Goal: Transaction & Acquisition: Purchase product/service

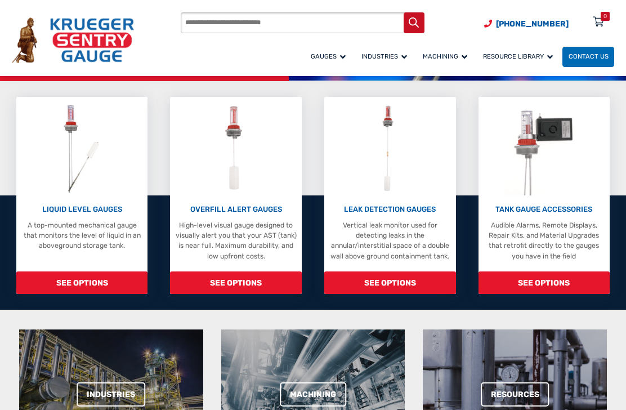
scroll to position [268, 0]
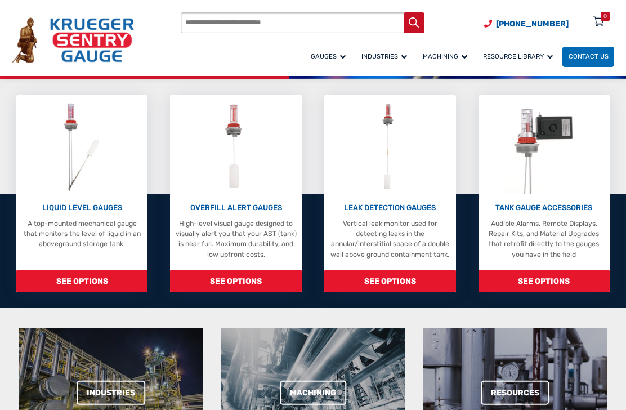
click at [62, 205] on p "LIQUID LEVEL GAUGES" at bounding box center [82, 207] width 122 height 11
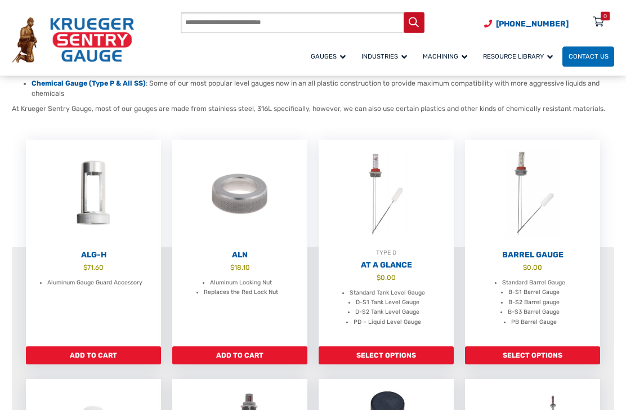
scroll to position [251, 0]
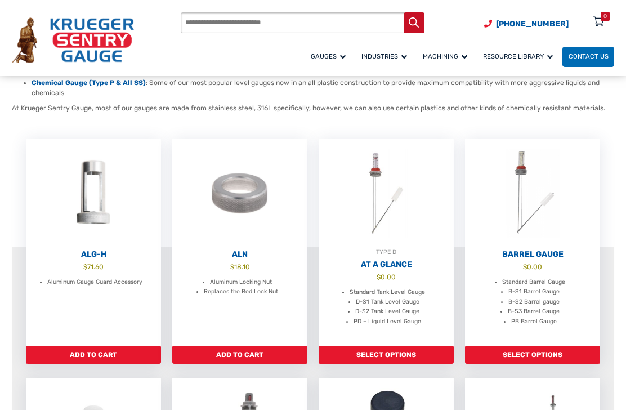
click at [378, 259] on h2 "At A Glance" at bounding box center [386, 264] width 136 height 10
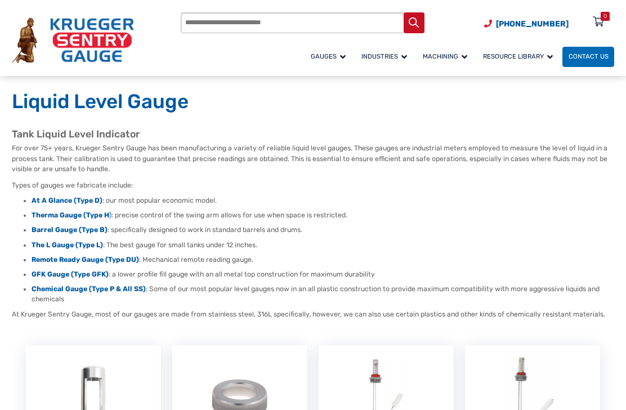
scroll to position [43, 0]
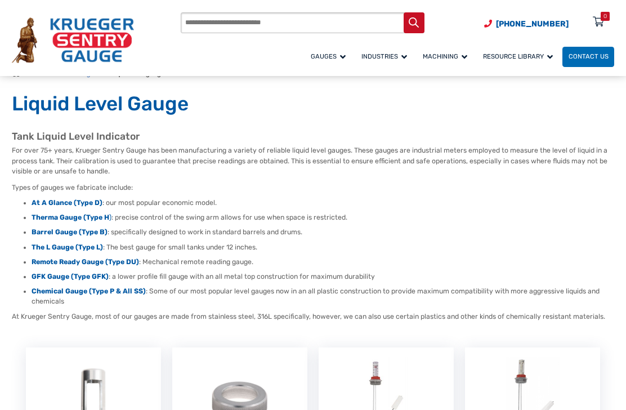
click at [0, 0] on span "Miscellaneous Repair Parts" at bounding box center [0, 0] width 0 height 0
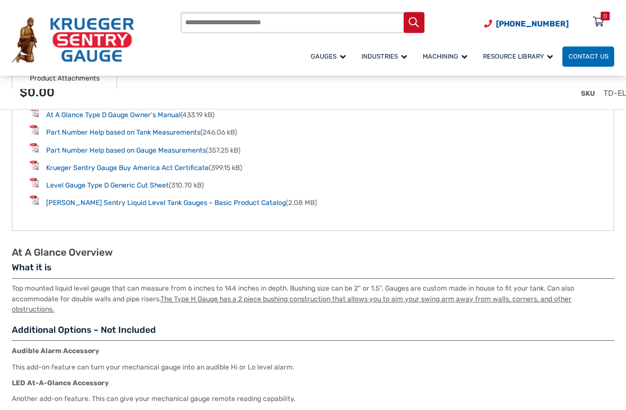
scroll to position [1400, 0]
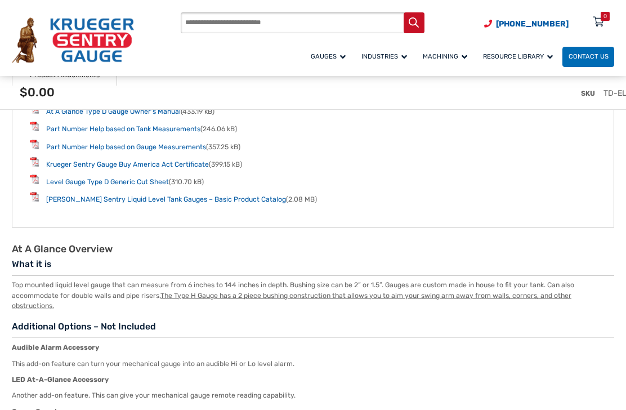
click at [75, 113] on div "SKU TD-EL" at bounding box center [322, 97] width 626 height 42
click at [81, 116] on div "SKU TD-EL" at bounding box center [322, 97] width 626 height 42
click at [115, 114] on div "SKU TD-EL" at bounding box center [322, 97] width 626 height 42
click at [82, 116] on div "SKU TD-EL" at bounding box center [322, 97] width 626 height 42
click at [37, 116] on div "SKU TD-EL" at bounding box center [322, 97] width 626 height 42
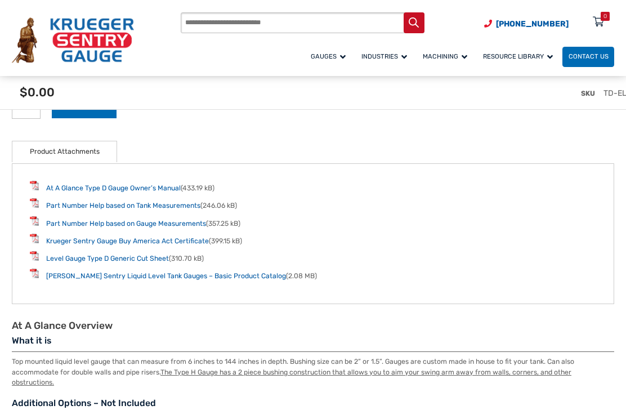
scroll to position [1321, 0]
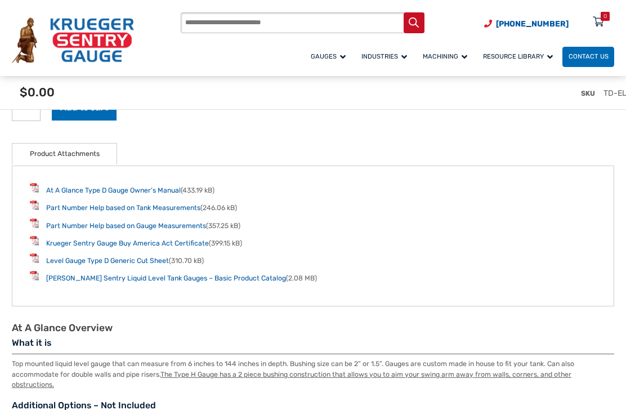
click at [60, 187] on link "At A Glance Type D Gauge Owner’s Manual" at bounding box center [113, 190] width 134 height 8
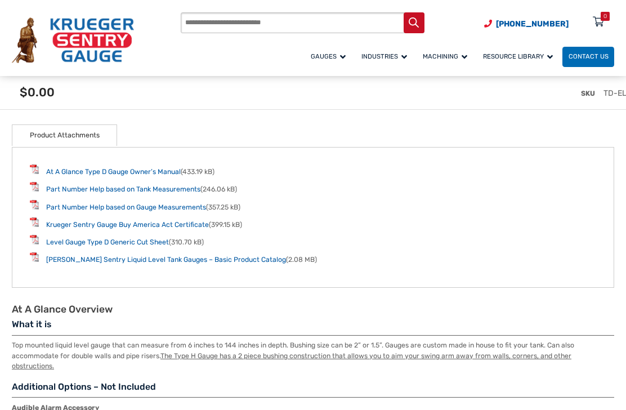
click at [66, 193] on link "Part Number Help based on Tank Measurements" at bounding box center [123, 189] width 154 height 8
click at [68, 187] on link "Part Number Help based on Tank Measurements" at bounding box center [123, 189] width 154 height 8
click at [66, 259] on link "Krueger Sentry Liquid Level Tank Gauges – Basic Product Catalog" at bounding box center [166, 259] width 240 height 8
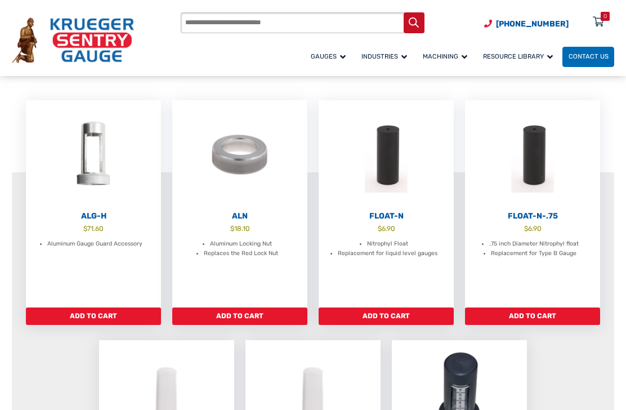
scroll to position [127, 0]
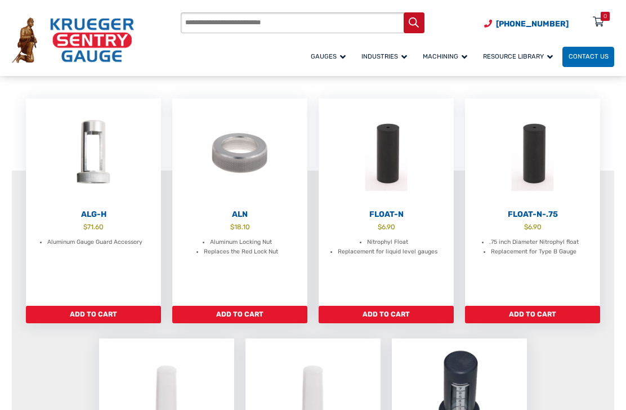
click at [387, 170] on img at bounding box center [386, 152] width 136 height 109
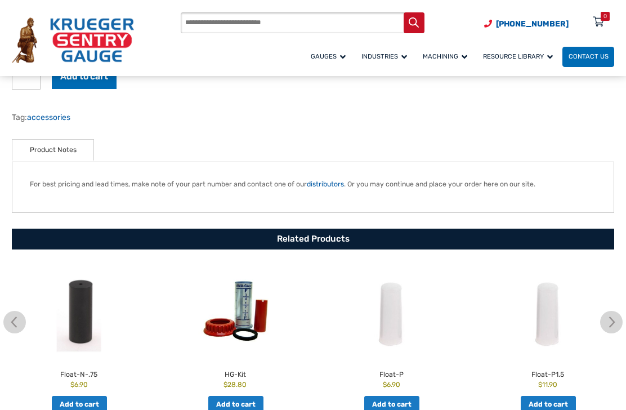
scroll to position [364, 0]
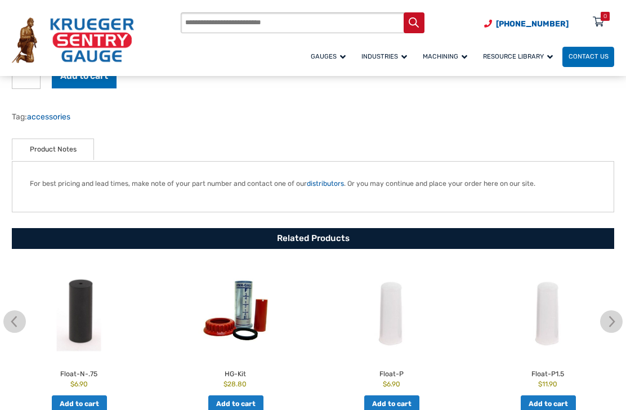
click at [472, 325] on img at bounding box center [547, 309] width 151 height 93
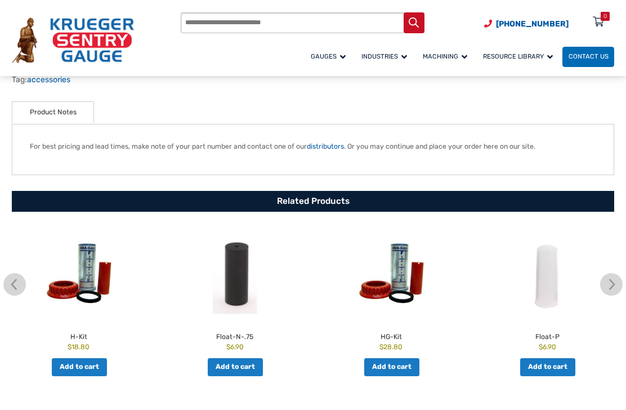
click at [472, 291] on img at bounding box center [547, 272] width 151 height 93
click at [554, 337] on h2 "Float-P" at bounding box center [547, 335] width 151 height 14
click at [557, 364] on link "Add to cart" at bounding box center [547, 367] width 55 height 18
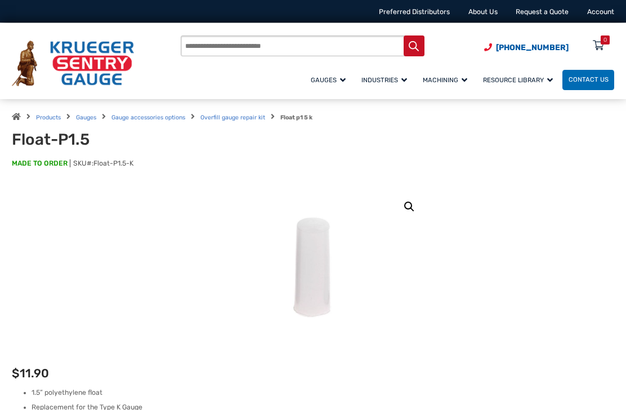
scroll to position [93, 0]
click at [206, 48] on input "Products search" at bounding box center [303, 45] width 244 height 21
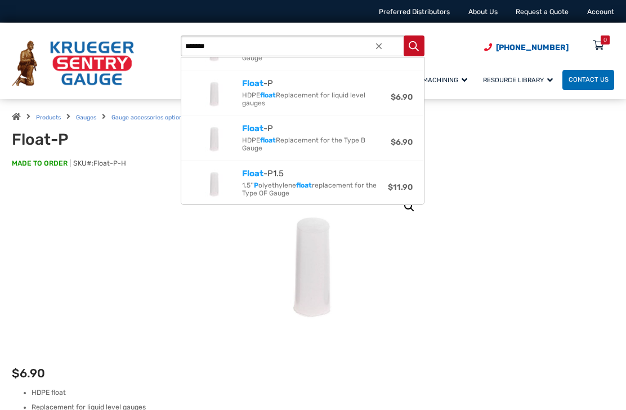
scroll to position [33, 0]
click at [251, 127] on strong "Float" at bounding box center [252, 128] width 21 height 10
type input "*******"
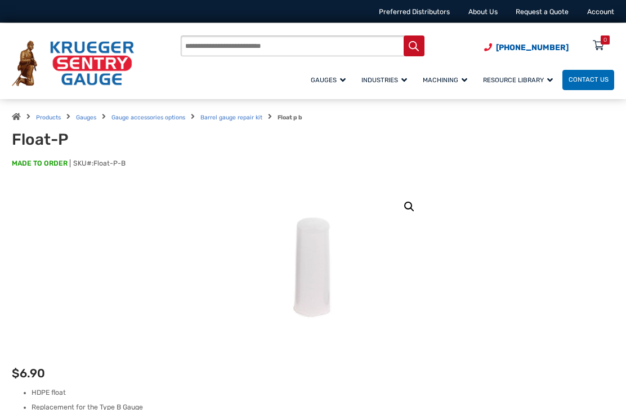
click at [0, 0] on span "Documentation/PDFs" at bounding box center [0, 0] width 0 height 0
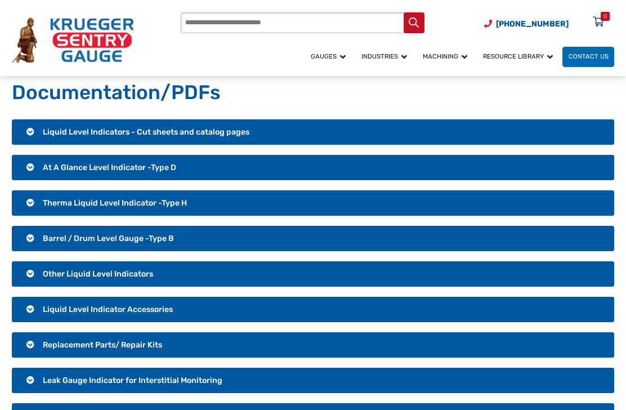
scroll to position [32, 0]
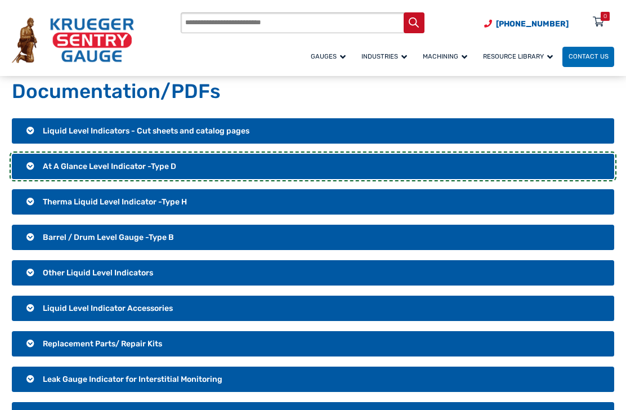
click at [55, 165] on span "At A Glance Level Indicator -Type D" at bounding box center [109, 166] width 133 height 10
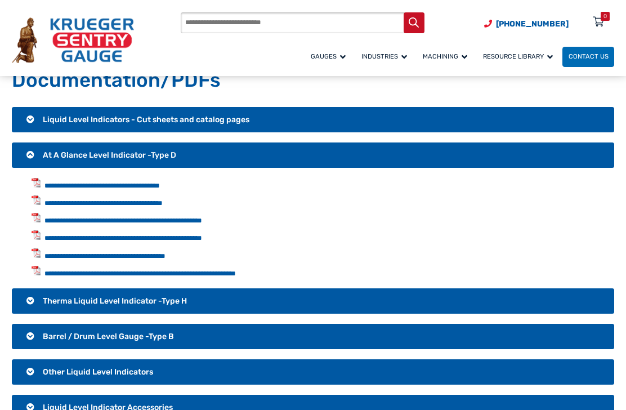
scroll to position [44, 0]
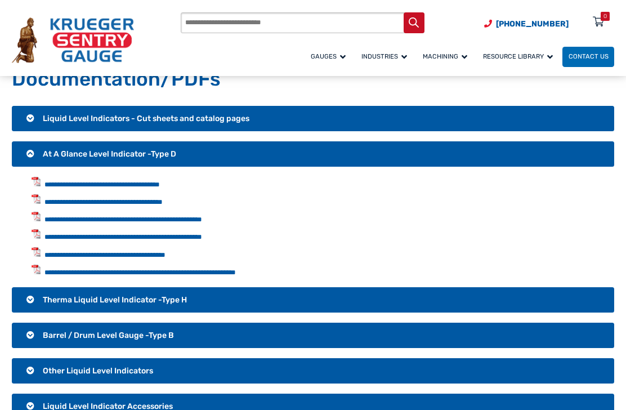
click at [69, 269] on link "**********" at bounding box center [139, 271] width 191 height 7
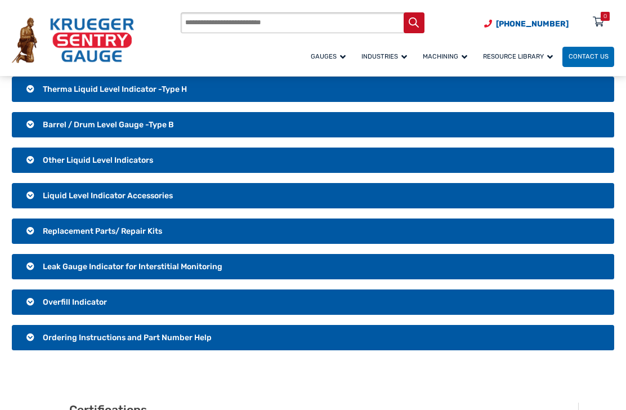
scroll to position [255, 0]
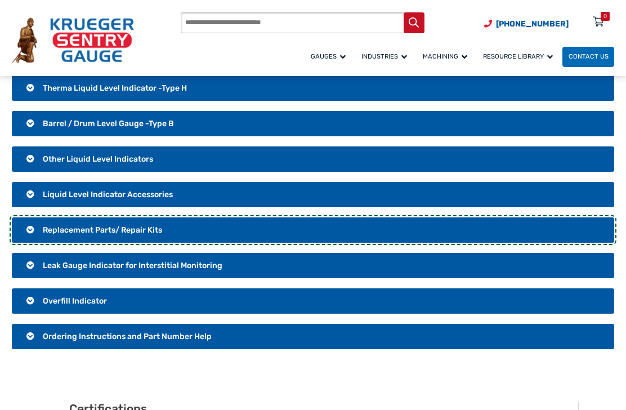
click at [59, 233] on span "Replacement Parts/ Repair Kits" at bounding box center [102, 230] width 119 height 10
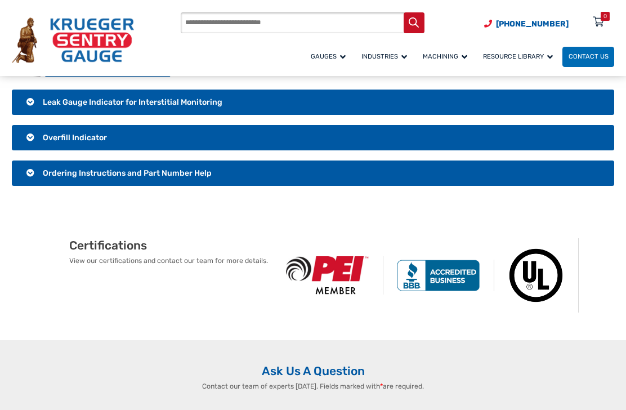
scroll to position [418, 0]
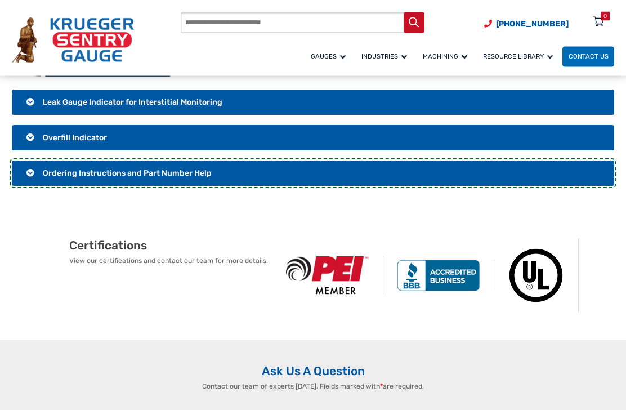
click at [31, 174] on h3 "Ordering Instructions and Part Number Help" at bounding box center [313, 174] width 602 height 26
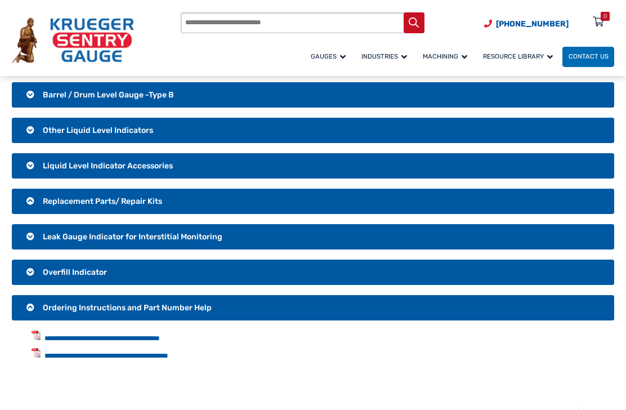
scroll to position [173, 0]
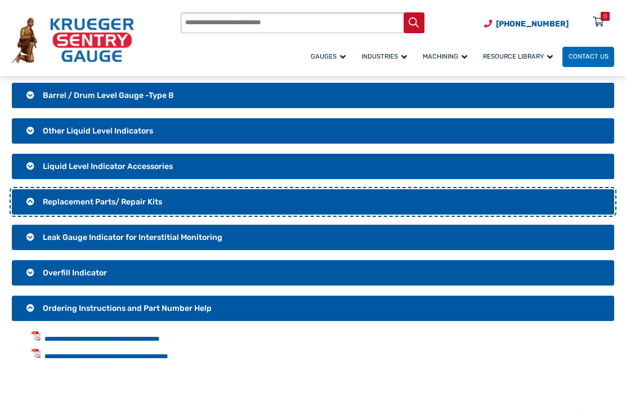
click at [90, 196] on h3 "Replacement Parts/ Repair Kits" at bounding box center [313, 202] width 602 height 26
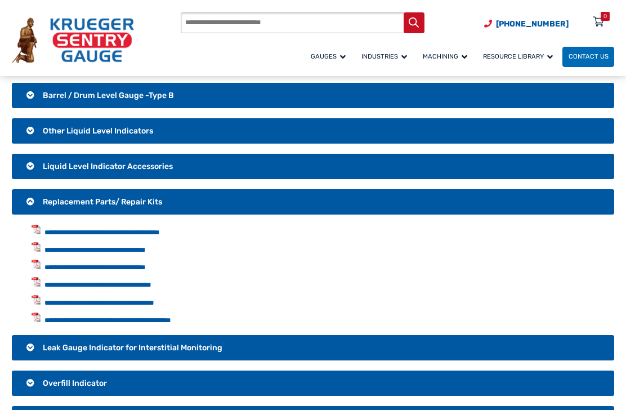
click at [63, 230] on link "**********" at bounding box center [101, 231] width 115 height 7
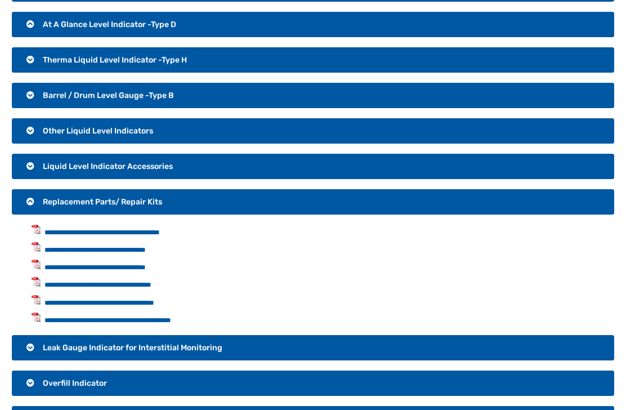
scroll to position [210, 0]
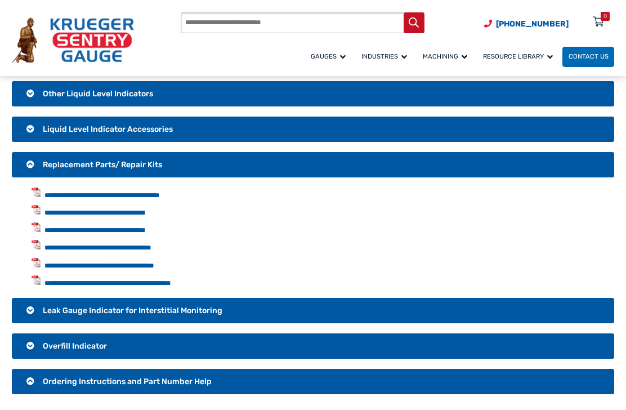
click at [0, 0] on span "Miscellaneous Repair Parts" at bounding box center [0, 0] width 0 height 0
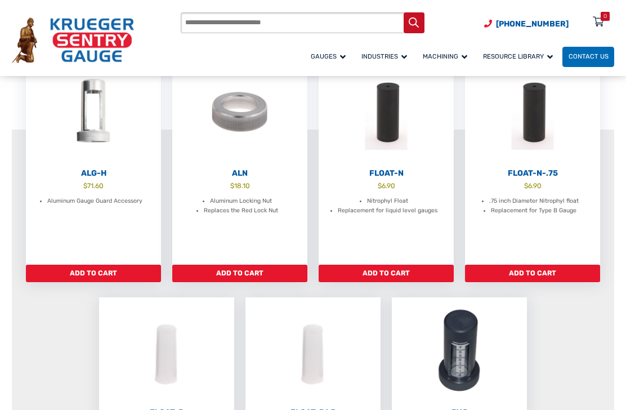
scroll to position [164, 0]
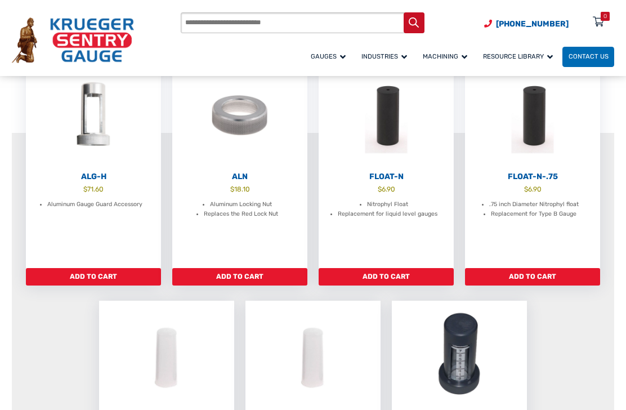
click at [374, 276] on link "Add to cart" at bounding box center [386, 277] width 136 height 18
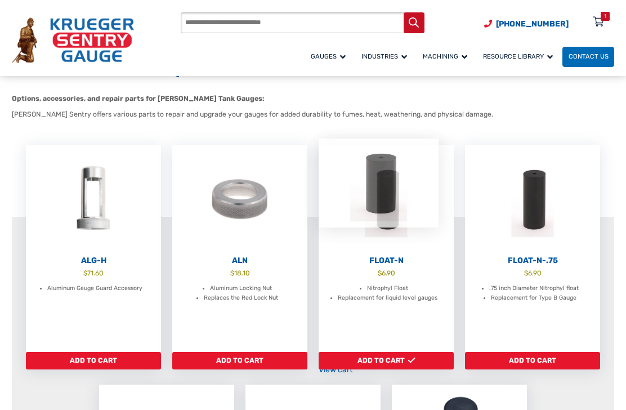
scroll to position [40, 0]
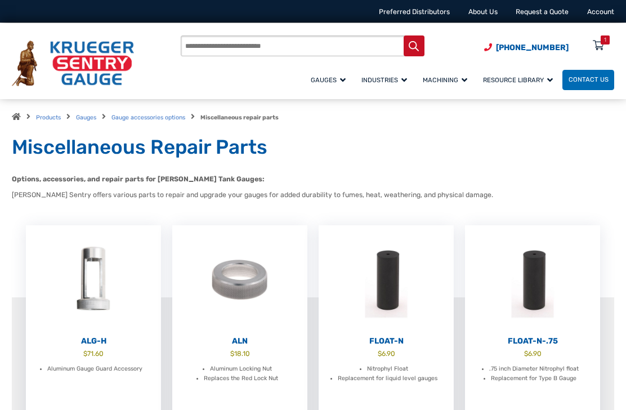
click at [608, 45] on div "1" at bounding box center [598, 48] width 28 height 20
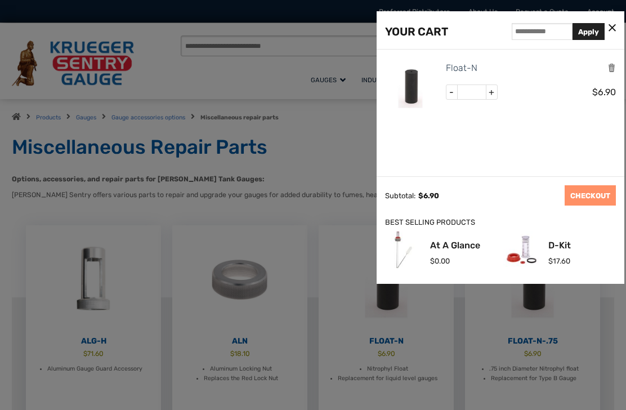
click at [597, 199] on link "CHECKOUT" at bounding box center [589, 195] width 51 height 20
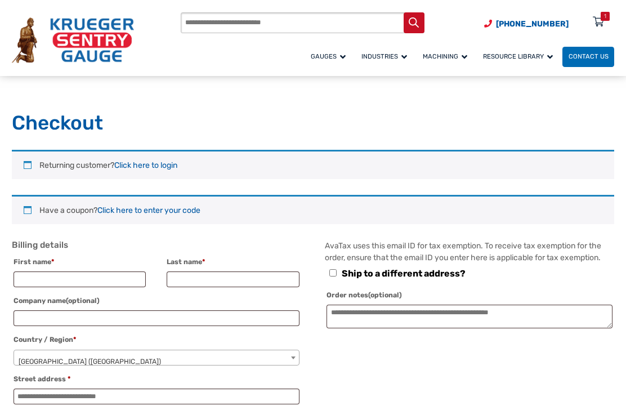
select select "**"
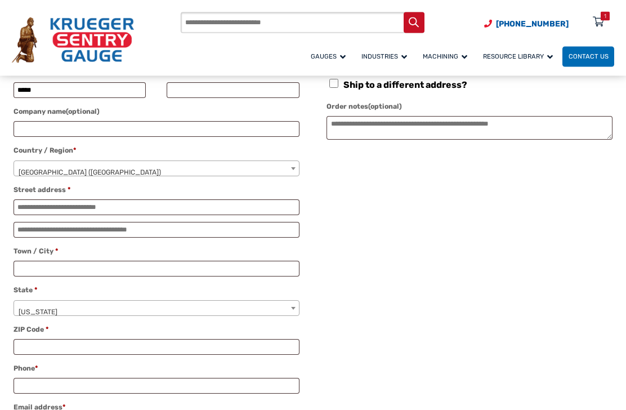
type input "*****"
click at [181, 89] on input "Last name *" at bounding box center [233, 91] width 132 height 16
click at [185, 97] on input "Last name *" at bounding box center [233, 91] width 132 height 16
type input "*****"
click at [26, 164] on span "[GEOGRAPHIC_DATA] ([GEOGRAPHIC_DATA])" at bounding box center [156, 172] width 285 height 23
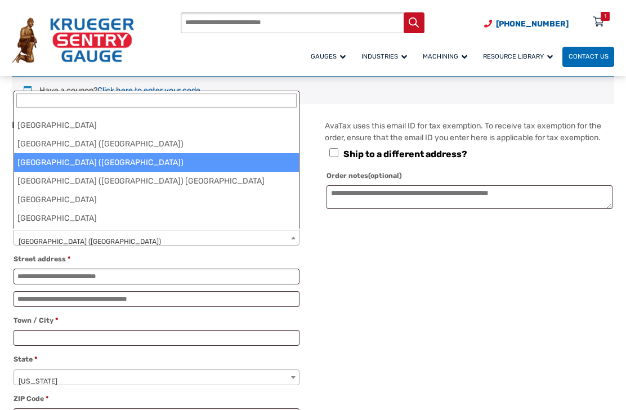
scroll to position [125, 0]
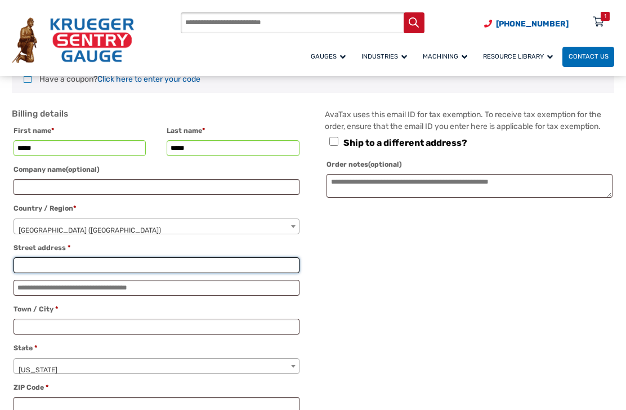
click at [29, 269] on input "Street address *" at bounding box center [157, 265] width 286 height 16
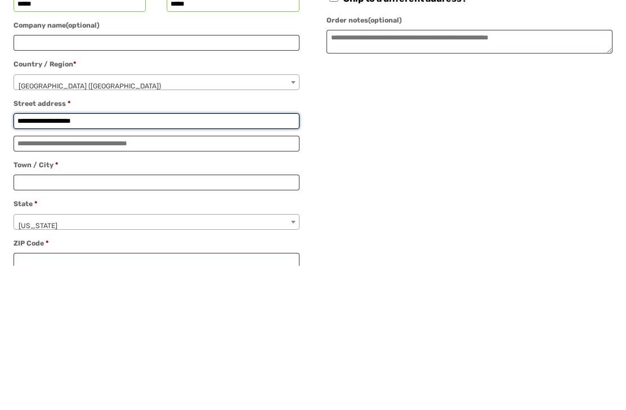
type input "**********"
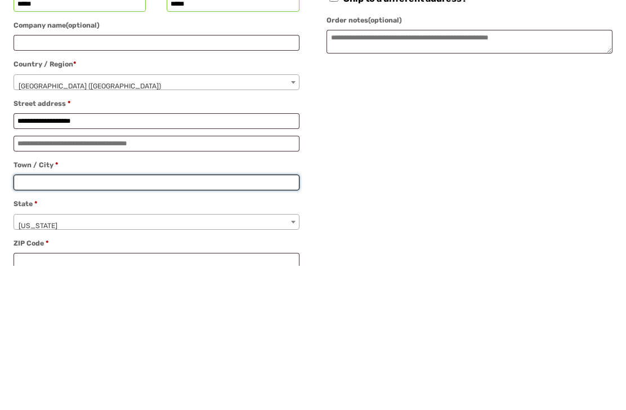
click at [39, 319] on input "Town / City *" at bounding box center [157, 327] width 286 height 16
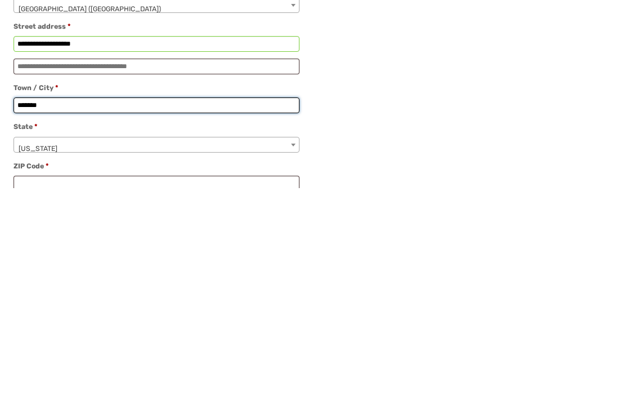
type input "*******"
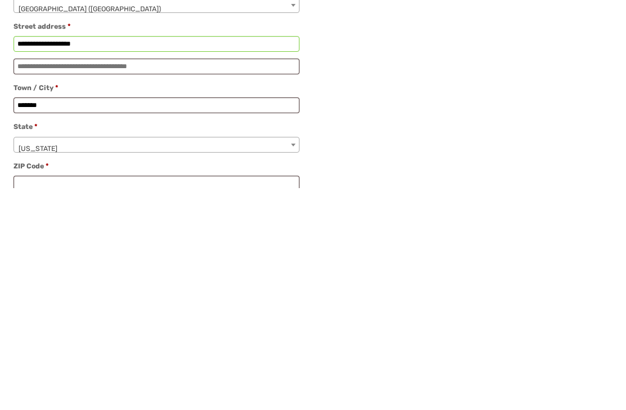
click at [289, 359] on span "State" at bounding box center [292, 366] width 11 height 15
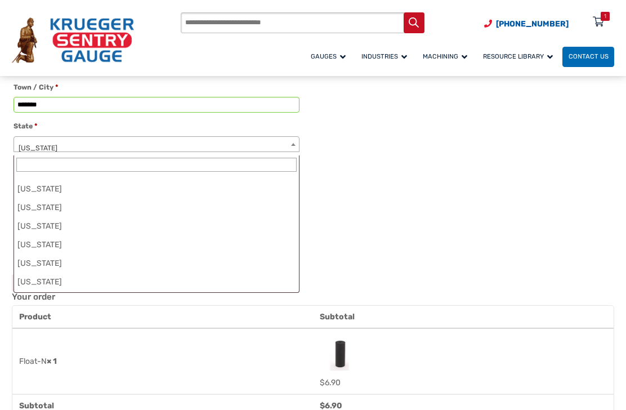
scroll to position [873, 0]
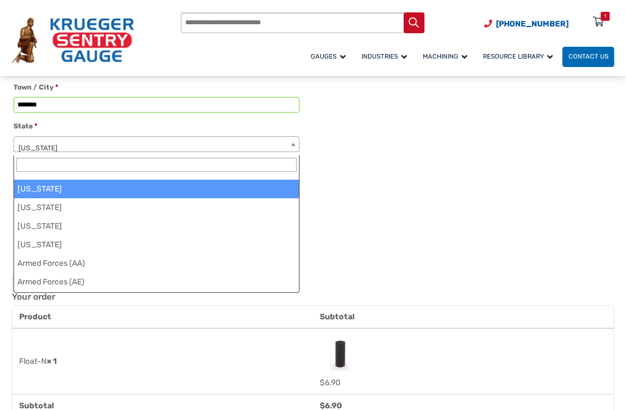
select select "**"
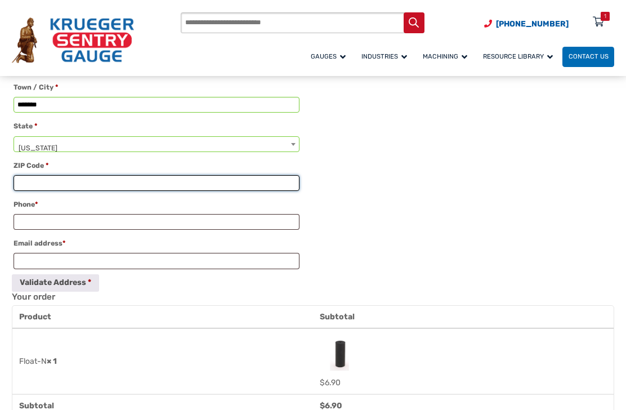
click at [33, 188] on input "ZIP Code *" at bounding box center [157, 183] width 286 height 16
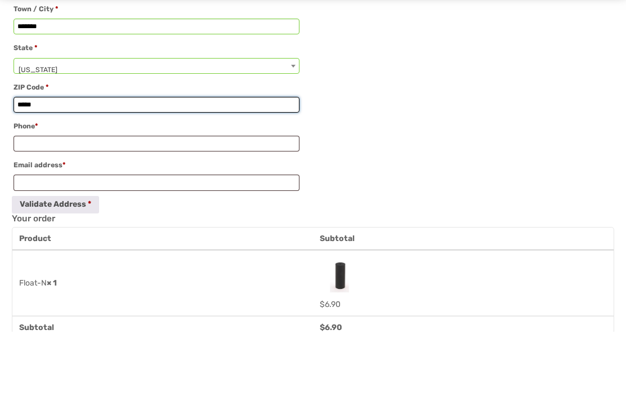
type input "*****"
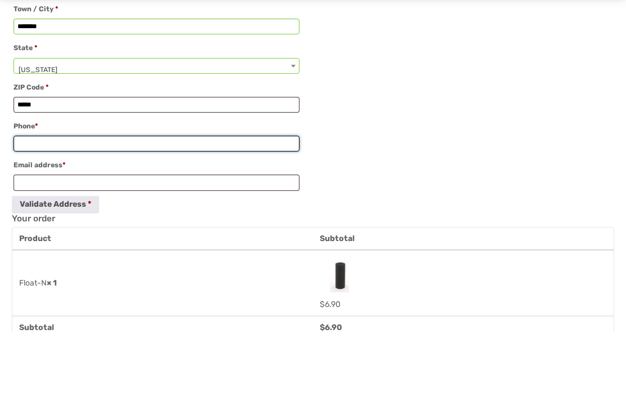
click at [19, 214] on input "Phone *" at bounding box center [157, 222] width 286 height 16
type input "**********"
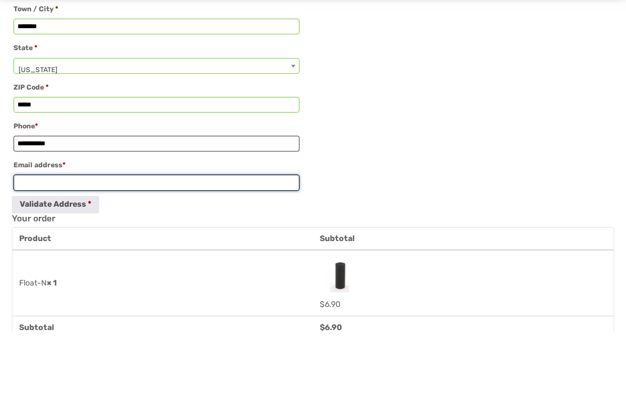
click at [28, 253] on input "Email address *" at bounding box center [157, 261] width 286 height 16
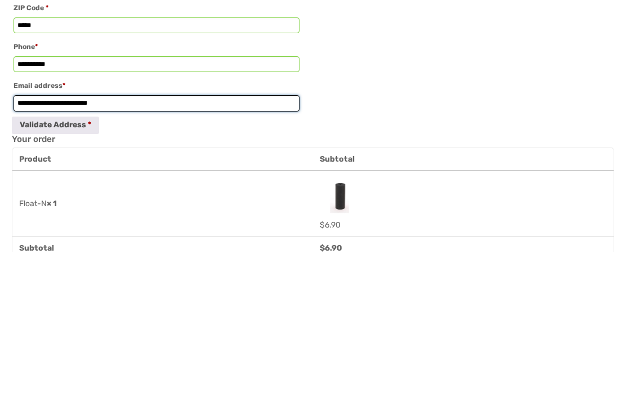
type input "**********"
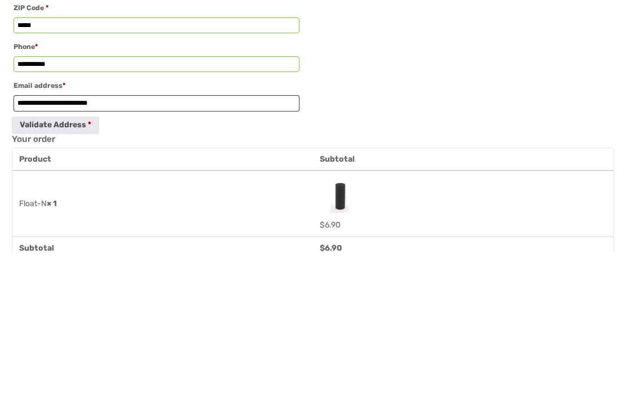
click at [19, 306] on th "Product" at bounding box center [162, 317] width 300 height 23
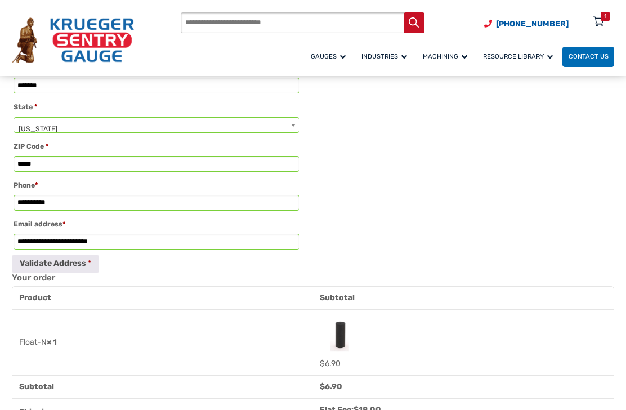
scroll to position [374, 0]
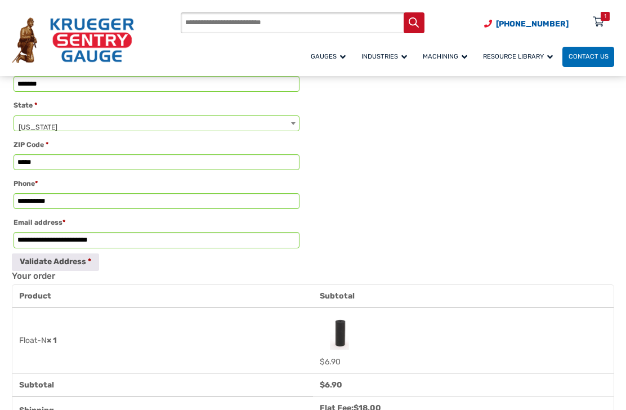
click at [35, 268] on button "Validate Address" at bounding box center [55, 261] width 87 height 17
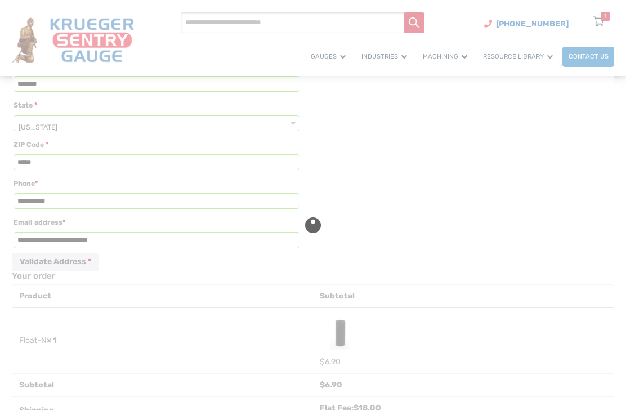
type input "**********"
select select "**"
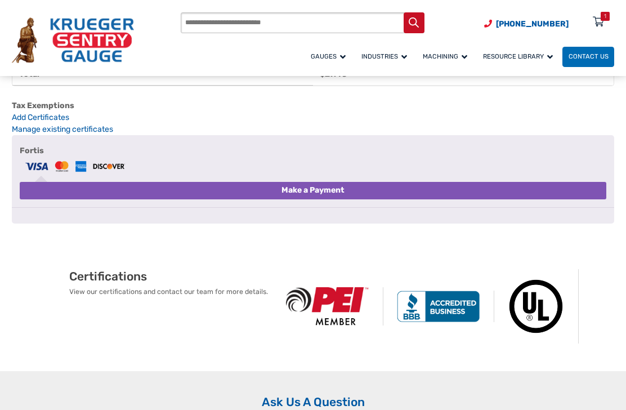
scroll to position [800, 0]
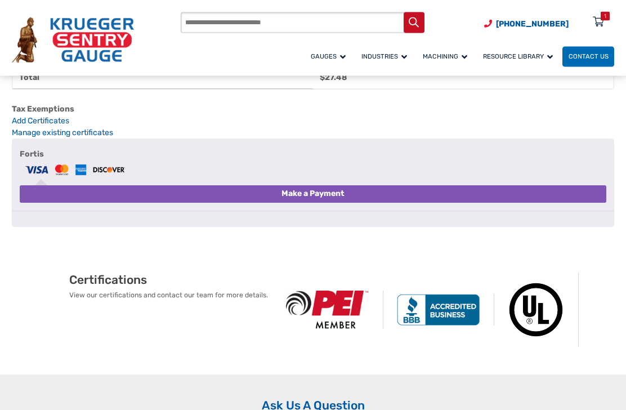
click at [246, 203] on button "Make a Payment" at bounding box center [313, 194] width 586 height 17
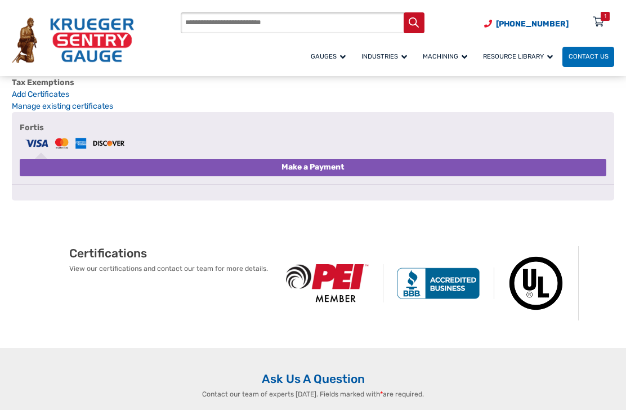
scroll to position [875, 0]
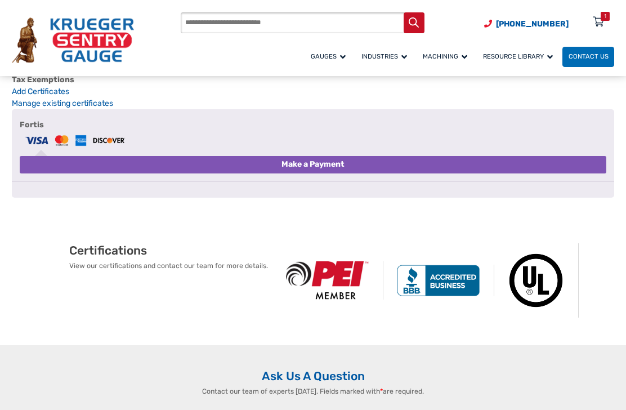
click at [282, 173] on button "Make a Payment" at bounding box center [313, 164] width 586 height 17
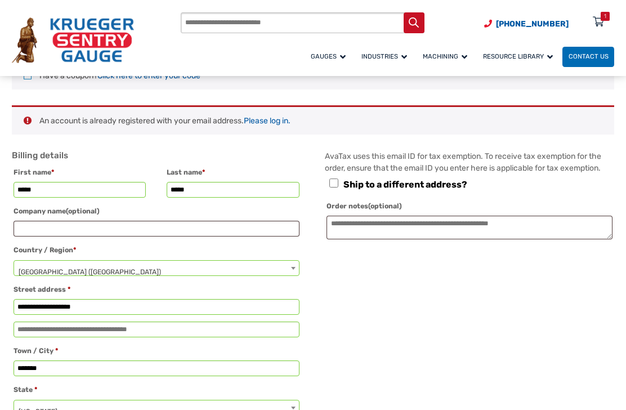
scroll to position [134, 0]
click at [263, 118] on link "Please log in." at bounding box center [267, 121] width 47 height 10
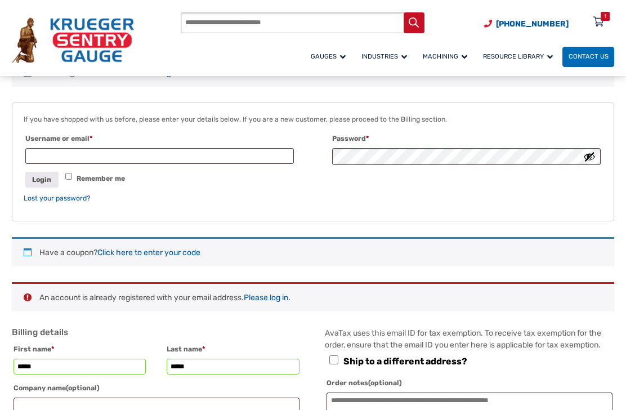
scroll to position [92, 0]
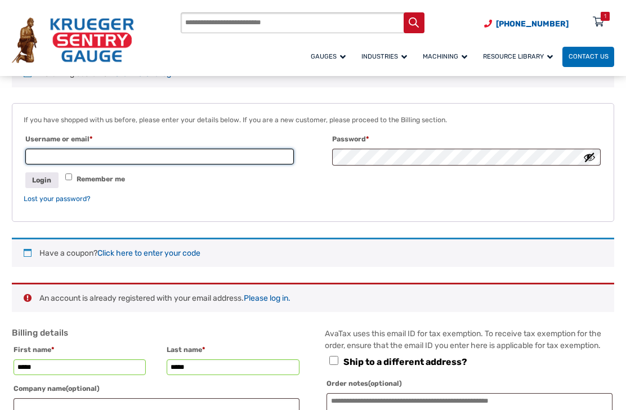
click at [46, 158] on input "Username or email * Required" at bounding box center [159, 157] width 268 height 16
type input "**********"
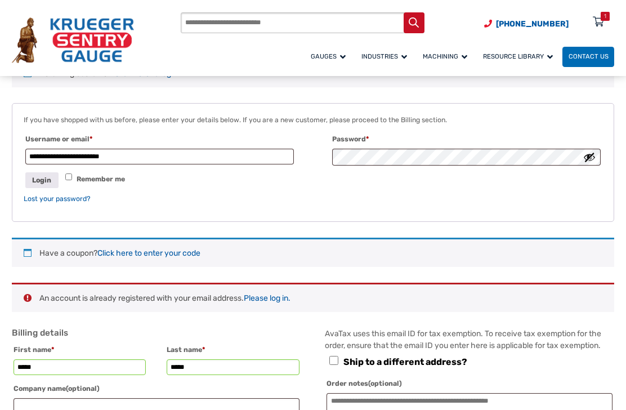
click at [39, 196] on link "Lost your password?" at bounding box center [57, 199] width 67 height 8
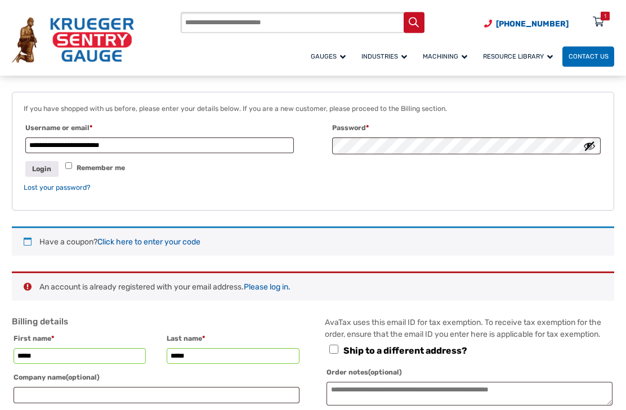
scroll to position [99, 0]
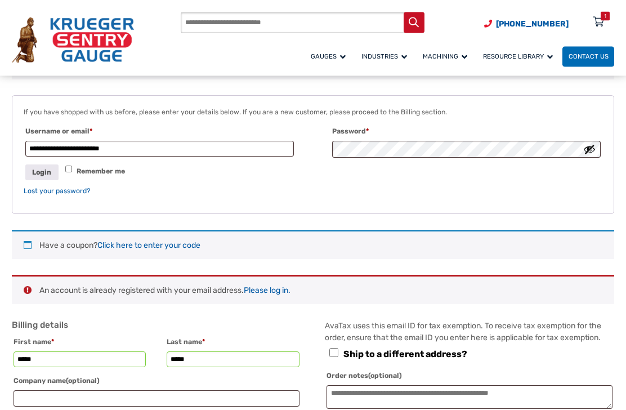
click at [41, 170] on button "Login" at bounding box center [41, 172] width 33 height 15
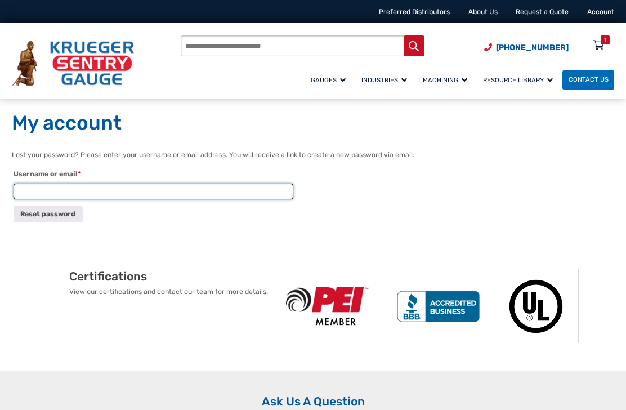
click at [32, 190] on input "Username or email * Required" at bounding box center [154, 191] width 280 height 16
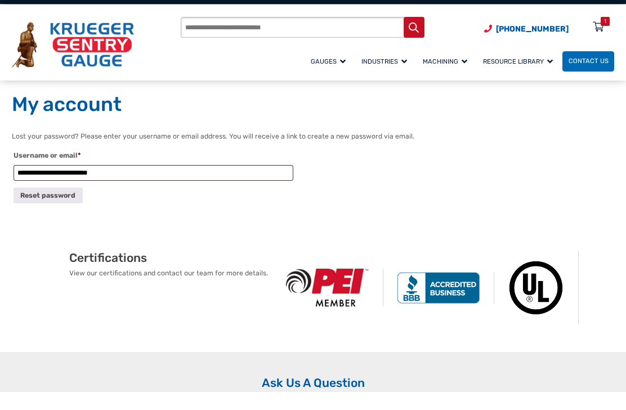
scroll to position [19, 0]
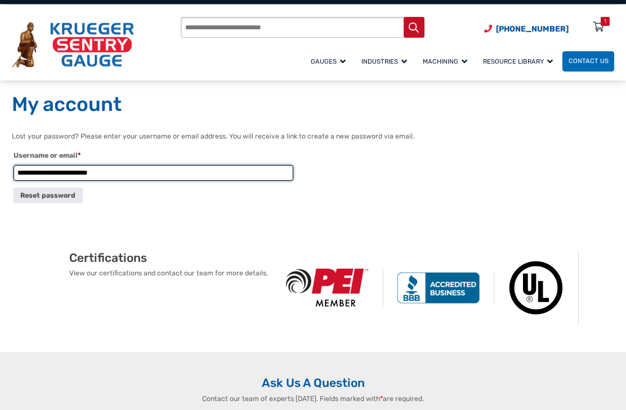
type input "**********"
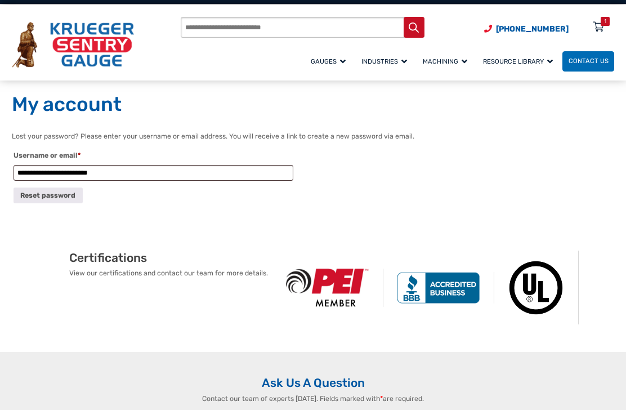
click at [33, 200] on button "Reset password" at bounding box center [48, 194] width 69 height 15
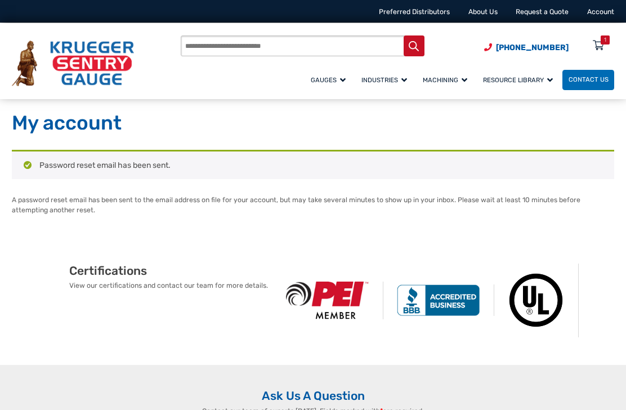
click at [445, 43] on div "1" at bounding box center [604, 39] width 9 height 9
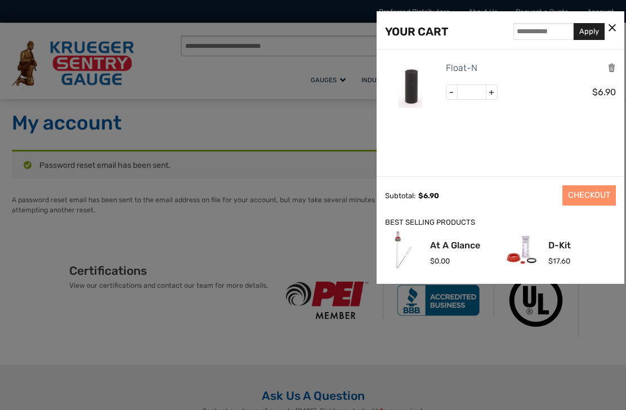
click at [445, 204] on link "CHECKOUT" at bounding box center [588, 195] width 53 height 20
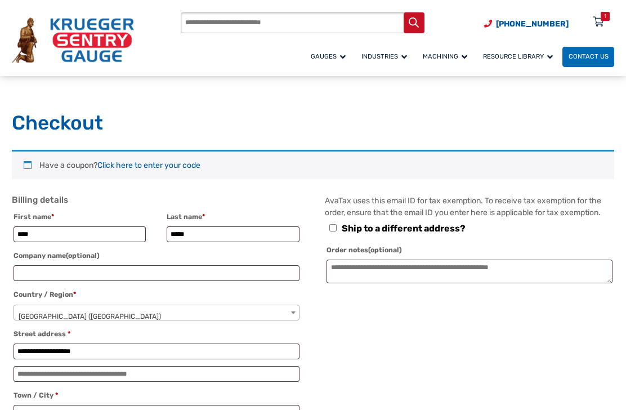
select select "**"
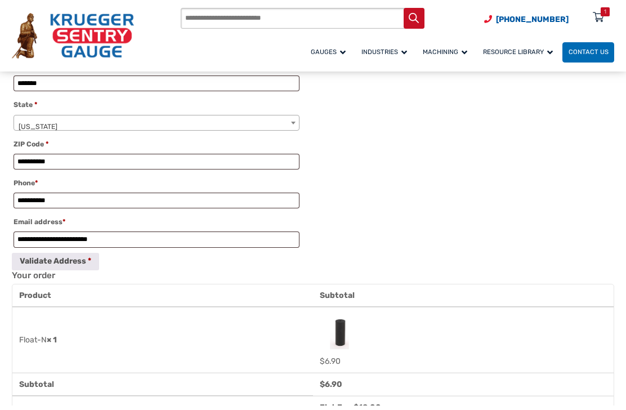
scroll to position [313, 0]
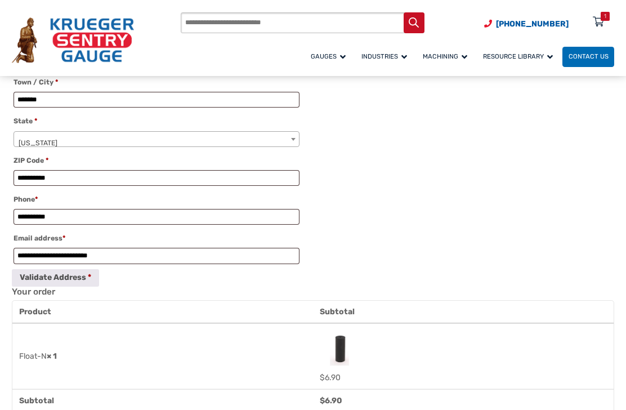
click at [54, 286] on button "Validate Address" at bounding box center [55, 277] width 87 height 17
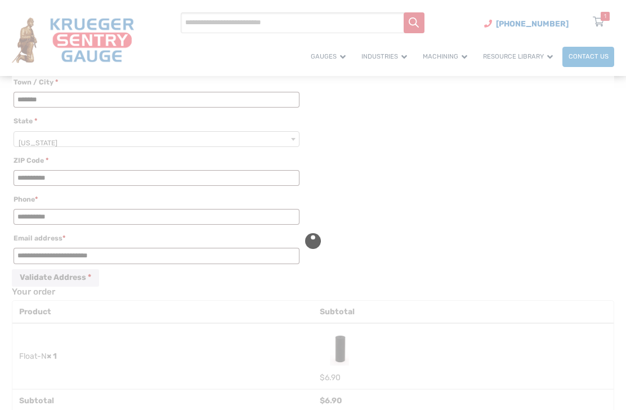
type input "**********"
type input "*******"
select select "**"
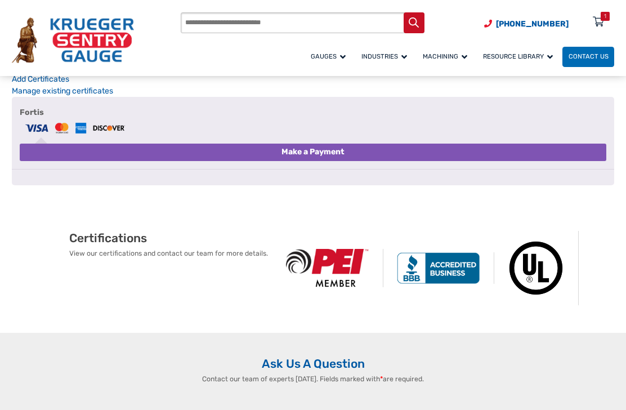
scroll to position [797, 0]
click at [177, 161] on button "Make a Payment" at bounding box center [313, 152] width 586 height 17
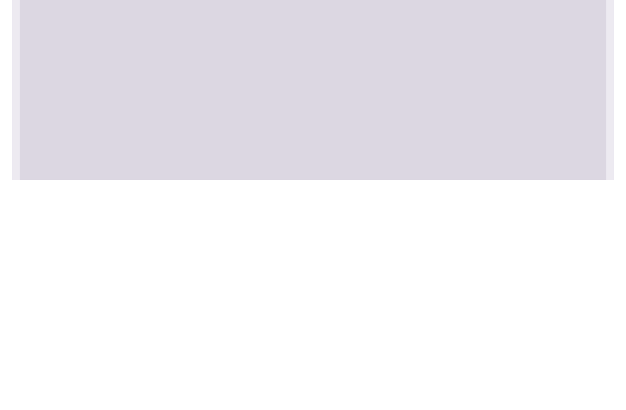
scroll to position [1035, 0]
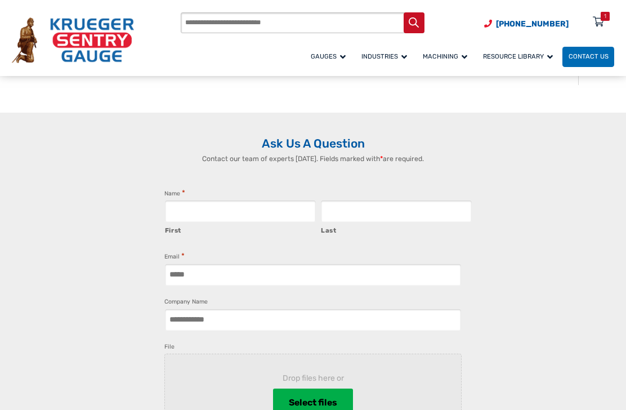
click at [602, 20] on div "1" at bounding box center [604, 16] width 9 height 9
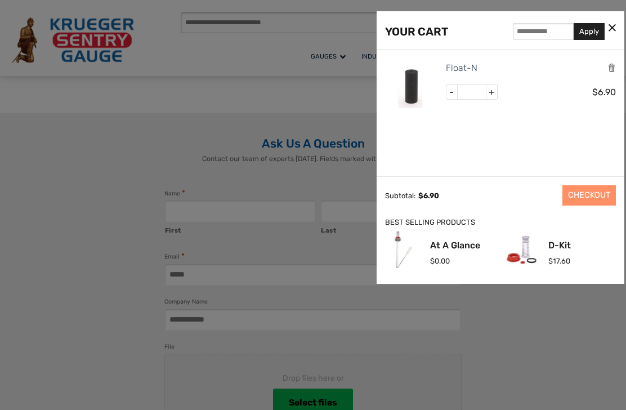
click at [608, 22] on div at bounding box center [313, 205] width 626 height 410
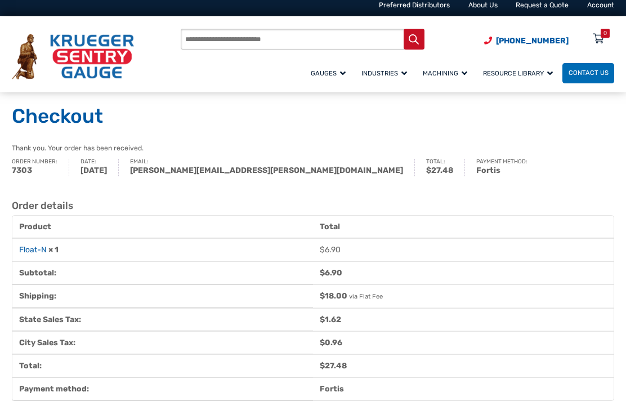
scroll to position [7, 0]
